Goal: Transaction & Acquisition: Purchase product/service

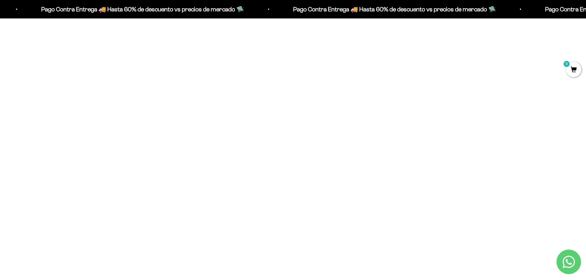
scroll to position [370, 0]
click at [321, 108] on img at bounding box center [293, 43] width 167 height 167
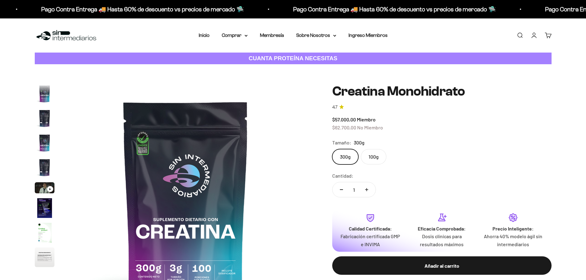
scroll to position [25, 0]
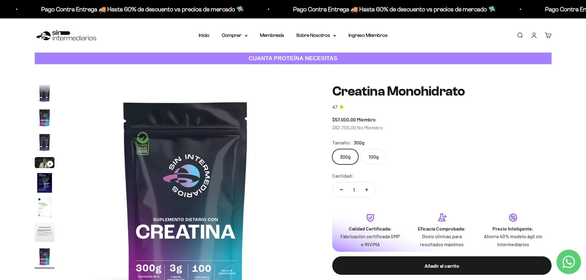
click at [365, 155] on label "100g" at bounding box center [374, 156] width 26 height 15
click at [332, 149] on input "100g" at bounding box center [332, 149] width 0 height 0
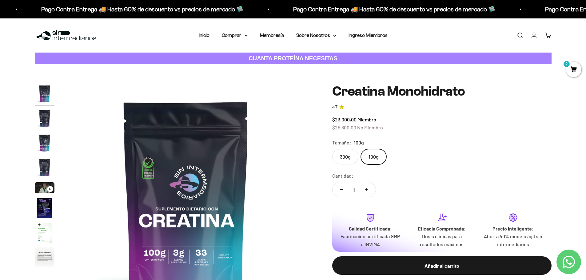
click at [354, 153] on label "300g" at bounding box center [345, 156] width 26 height 15
click at [332, 149] on input "300g" at bounding box center [332, 149] width 0 height 0
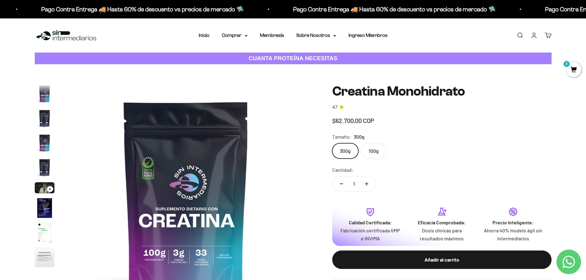
scroll to position [0, 1929]
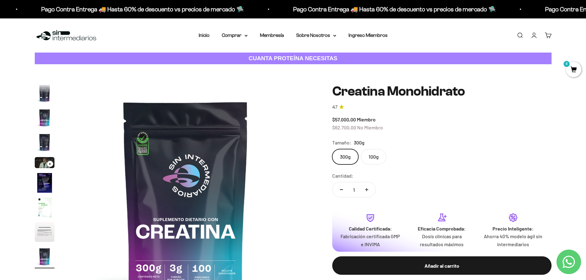
click at [370, 152] on label "100g" at bounding box center [374, 156] width 26 height 15
click at [332, 149] on input "100g" at bounding box center [332, 149] width 0 height 0
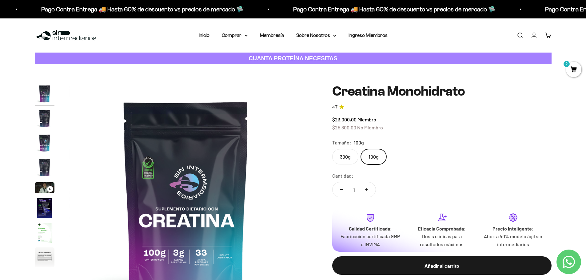
click at [353, 153] on label "300g" at bounding box center [345, 156] width 26 height 15
click at [332, 149] on input "300g" at bounding box center [332, 149] width 0 height 0
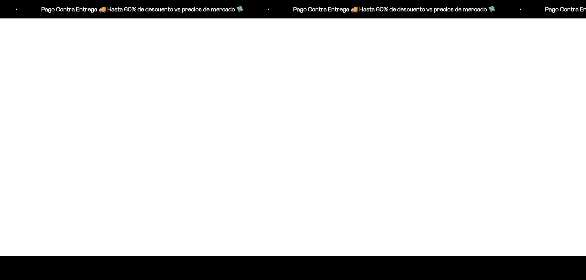
scroll to position [532, 0]
